Goal: Register for event/course

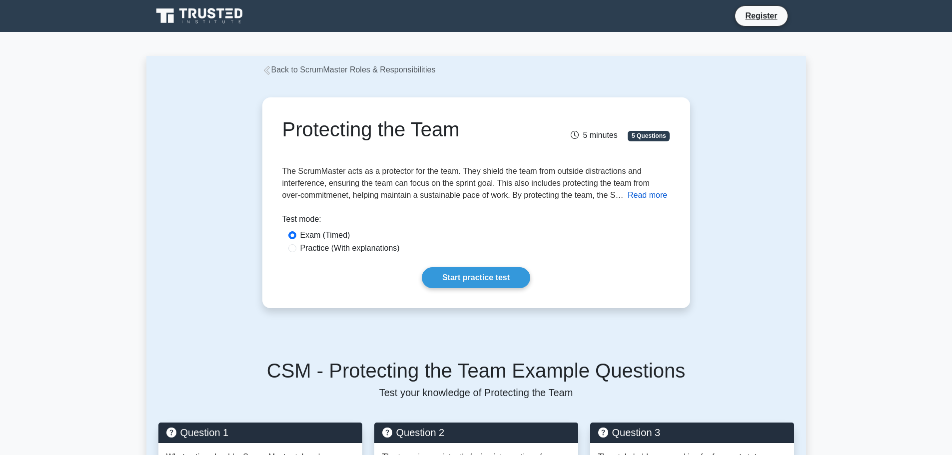
click at [655, 194] on button "Read more" at bounding box center [647, 195] width 39 height 12
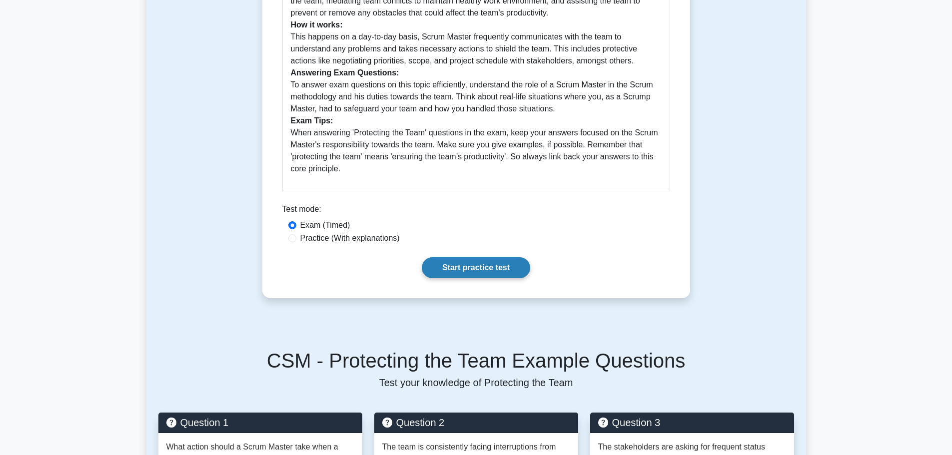
scroll to position [350, 0]
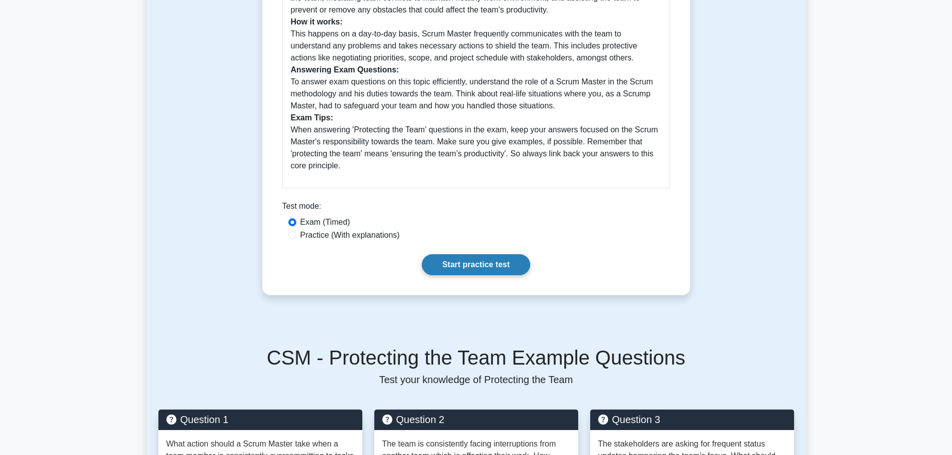
click at [511, 267] on link "Start practice test" at bounding box center [476, 264] width 108 height 21
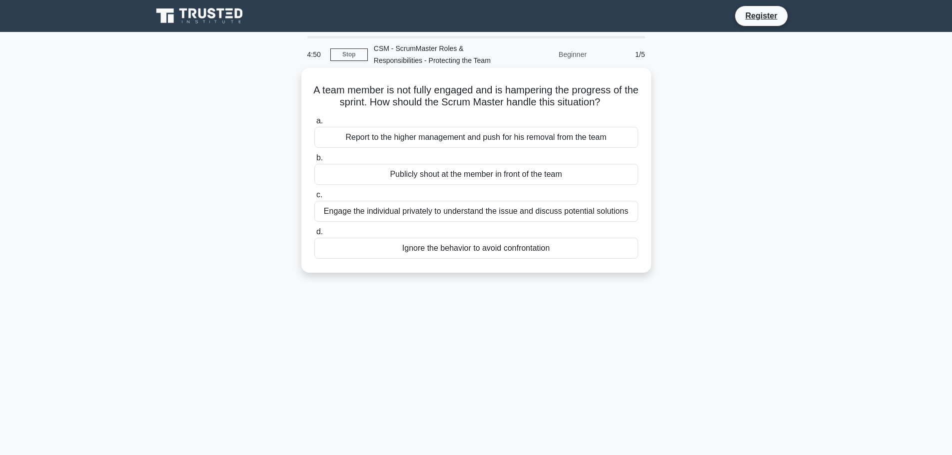
click at [468, 210] on div "Engage the individual privately to understand the issue and discuss potential s…" at bounding box center [476, 211] width 324 height 21
click at [314, 198] on input "c. Engage the individual privately to understand the issue and discuss potentia…" at bounding box center [314, 195] width 0 height 6
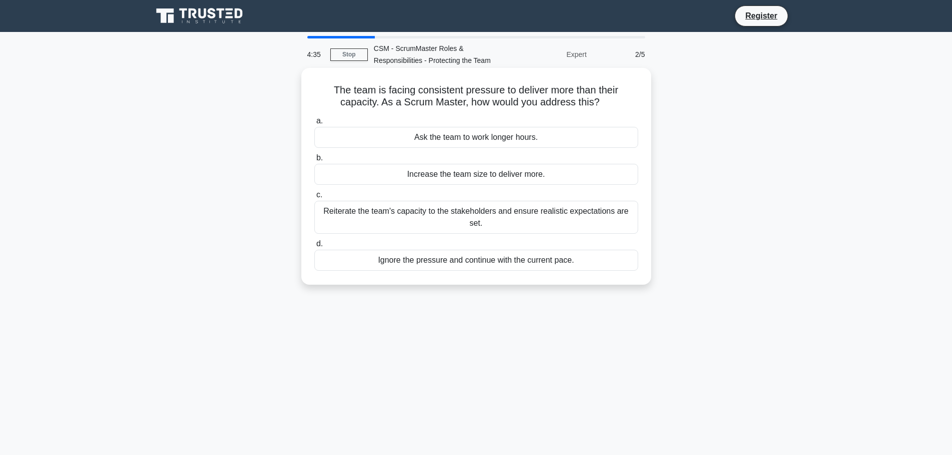
click at [487, 222] on div "Reiterate the team's capacity to the stakeholders and ensure realistic expectat…" at bounding box center [476, 217] width 324 height 33
click at [314, 198] on input "c. Reiterate the team's capacity to the stakeholders and ensure realistic expec…" at bounding box center [314, 195] width 0 height 6
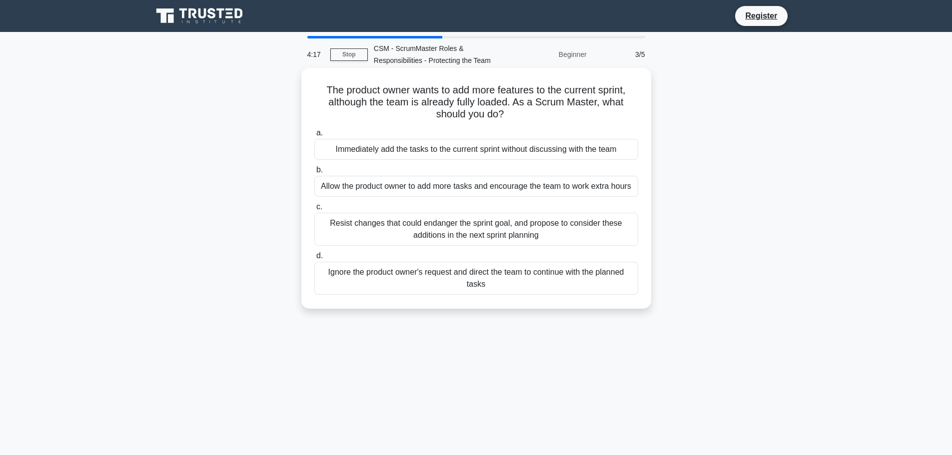
click at [493, 224] on div "Resist changes that could endanger the sprint goal, and propose to consider the…" at bounding box center [476, 229] width 324 height 33
click at [314, 210] on input "c. Resist changes that could endanger the sprint goal, and propose to consider …" at bounding box center [314, 207] width 0 height 6
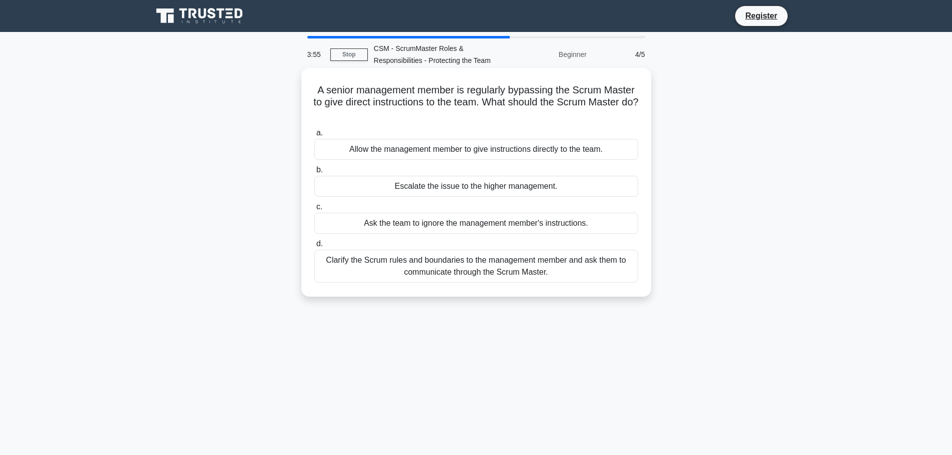
click at [543, 268] on div "Clarify the Scrum rules and boundaries to the management member and ask them to…" at bounding box center [476, 266] width 324 height 33
click at [314, 247] on input "d. Clarify the Scrum rules and boundaries to the management member and ask them…" at bounding box center [314, 244] width 0 height 6
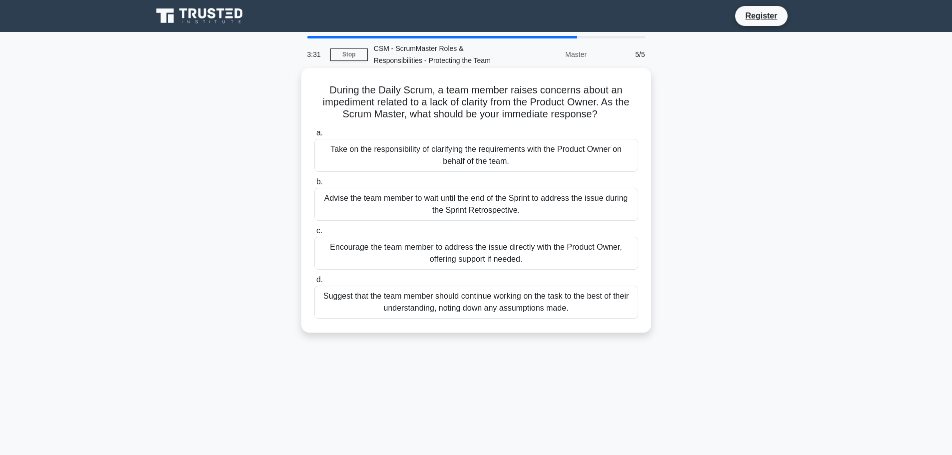
click at [573, 254] on div "Encourage the team member to address the issue directly with the Product Owner,…" at bounding box center [476, 253] width 324 height 33
click at [314, 234] on input "c. Encourage the team member to address the issue directly with the Product Own…" at bounding box center [314, 231] width 0 height 6
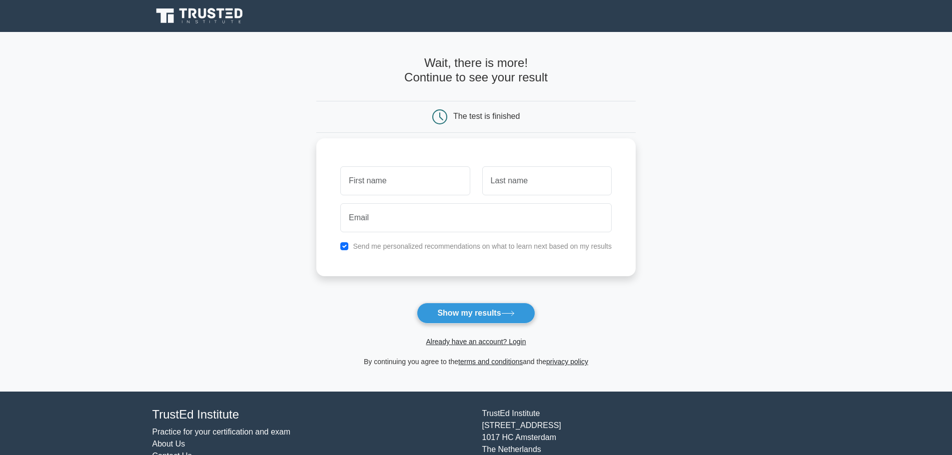
click at [444, 177] on input "text" at bounding box center [404, 180] width 129 height 29
type input "[PERSON_NAME]"
click at [513, 184] on input "text" at bounding box center [546, 180] width 129 height 29
type input "Panigrahi"
click at [380, 183] on input "[PERSON_NAME]" at bounding box center [404, 180] width 129 height 29
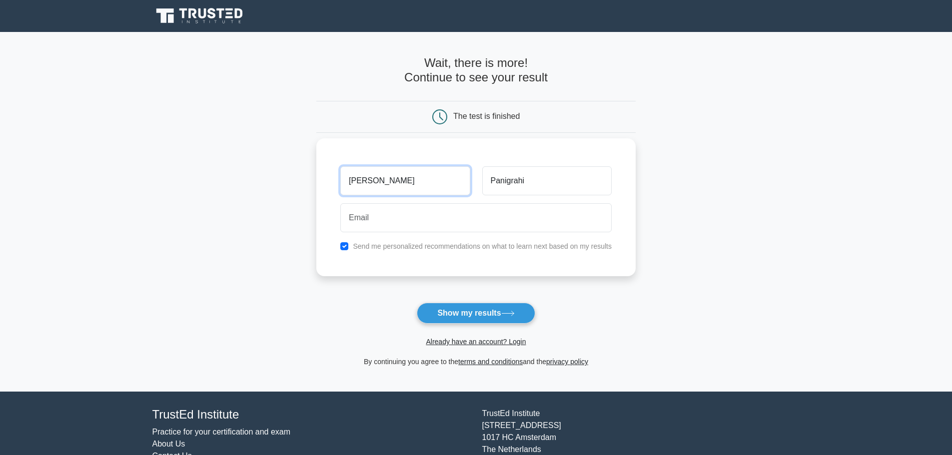
click at [380, 183] on input "[PERSON_NAME]" at bounding box center [404, 180] width 129 height 29
type input "[PERSON_NAME]"
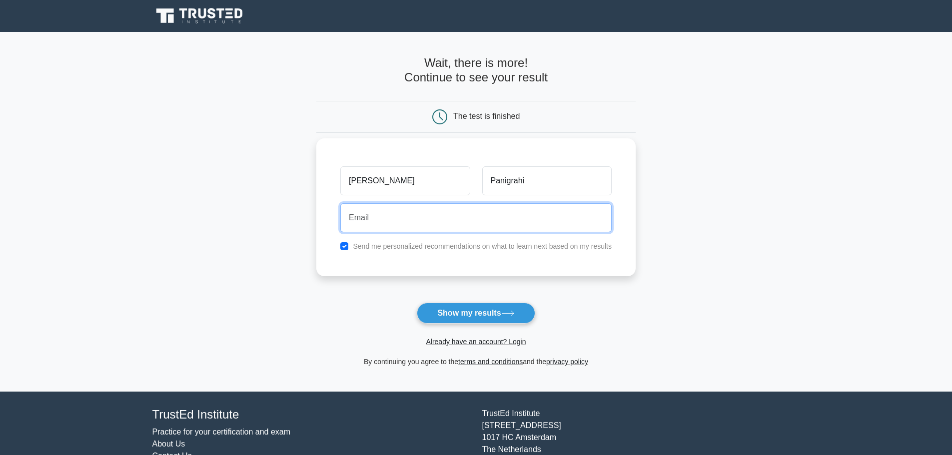
click at [512, 222] on input "email" at bounding box center [475, 217] width 271 height 29
type input "[EMAIL_ADDRESS][DOMAIN_NAME]"
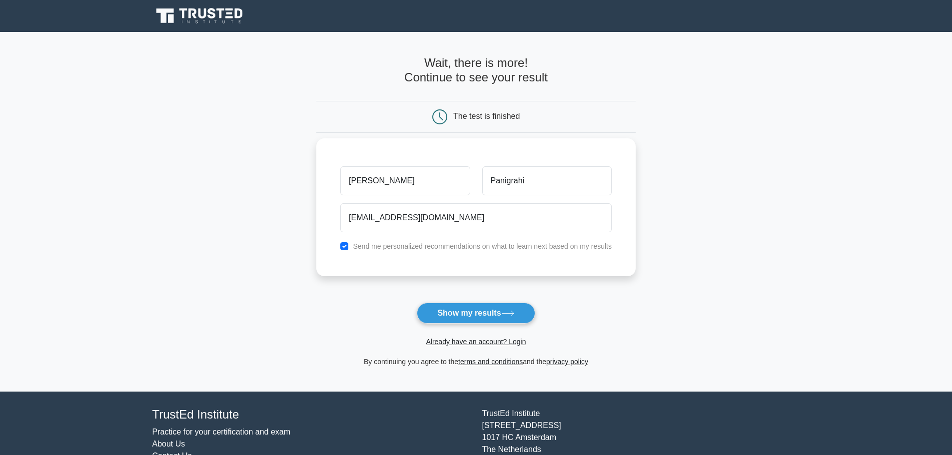
click at [498, 248] on label "Send me personalized recommendations on what to learn next based on my results" at bounding box center [482, 246] width 259 height 8
click at [344, 247] on input "checkbox" at bounding box center [344, 246] width 8 height 8
checkbox input "false"
click at [383, 217] on input "[EMAIL_ADDRESS][DOMAIN_NAME]" at bounding box center [475, 217] width 271 height 29
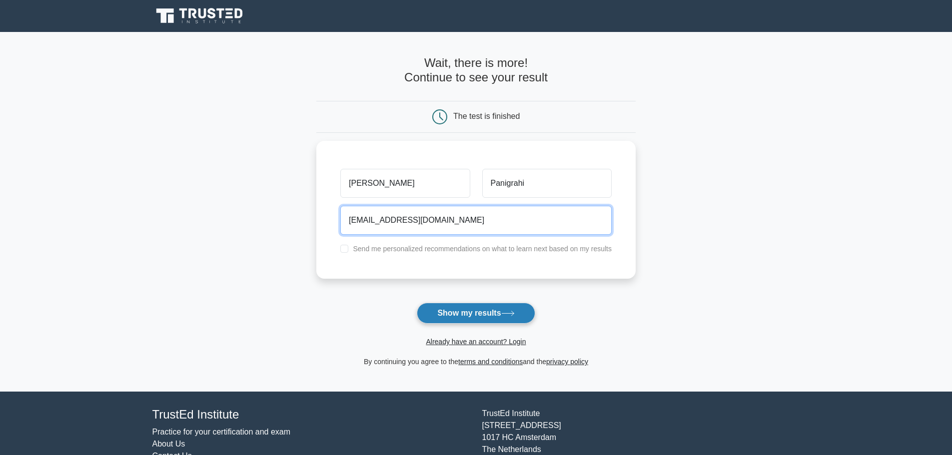
type input "[EMAIL_ADDRESS][DOMAIN_NAME]"
click at [471, 312] on button "Show my results" at bounding box center [476, 313] width 118 height 21
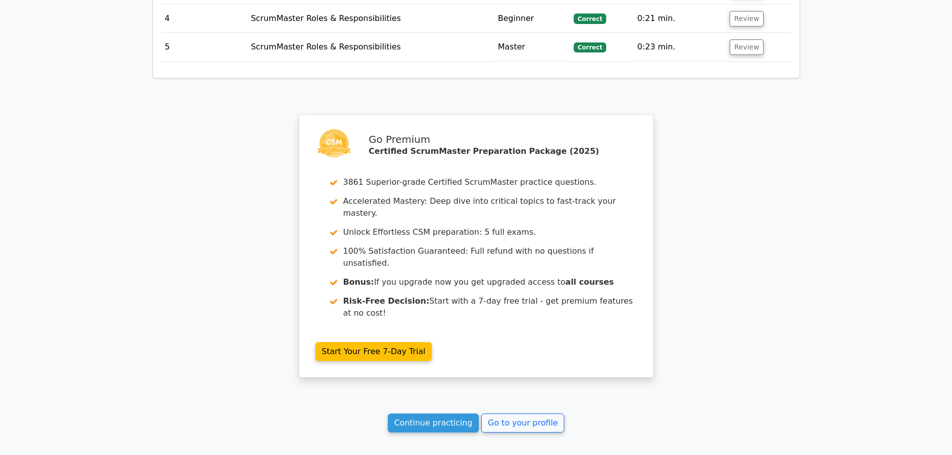
scroll to position [1322, 0]
